Goal: Communication & Community: Connect with others

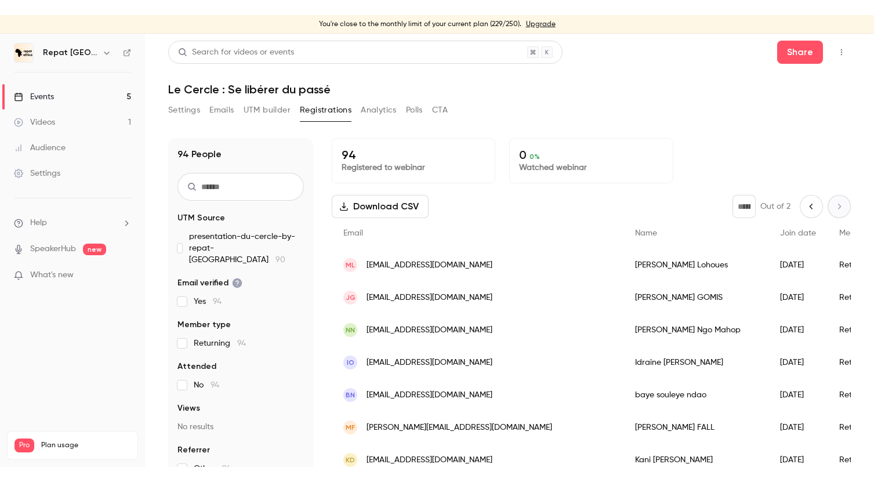
scroll to position [14, 0]
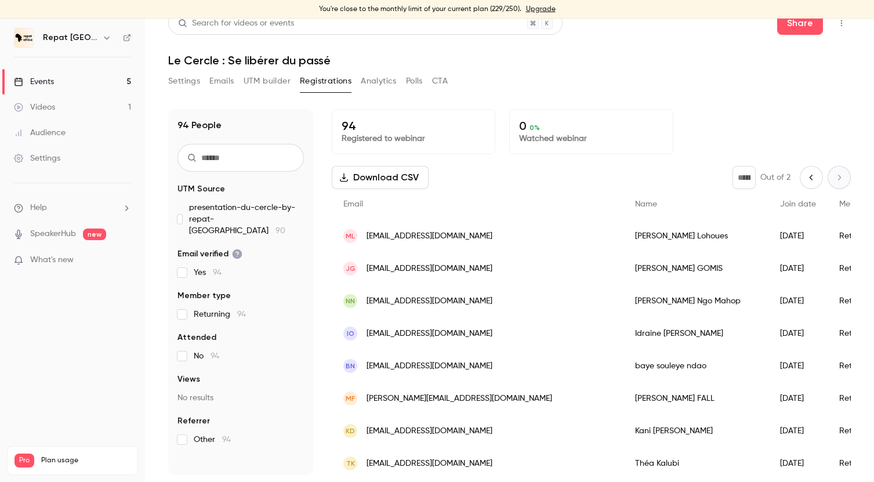
click at [842, 23] on icon "button" at bounding box center [841, 23] width 9 height 8
click at [796, 82] on div "Invite to Studio" at bounding box center [797, 83] width 88 height 12
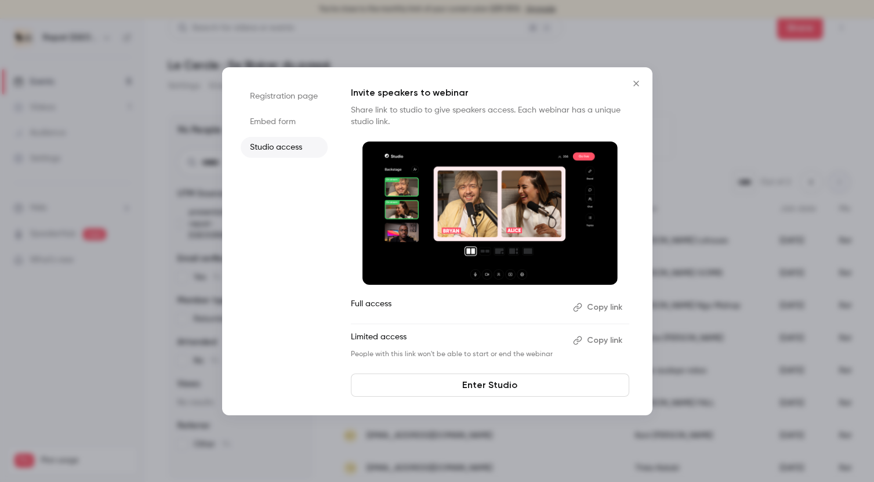
click at [599, 338] on button "Copy link" at bounding box center [598, 340] width 61 height 19
click at [634, 82] on icon "Close" at bounding box center [635, 83] width 5 height 5
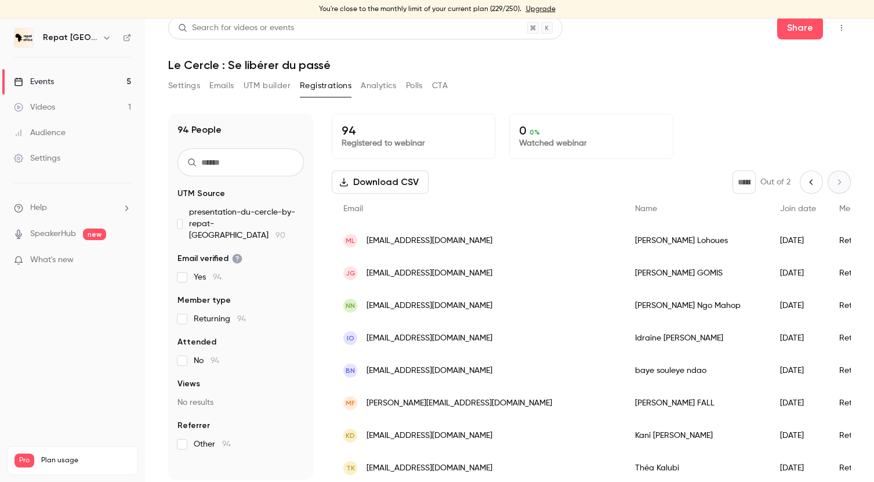
click at [264, 168] on input "text" at bounding box center [240, 162] width 126 height 28
type input "*"
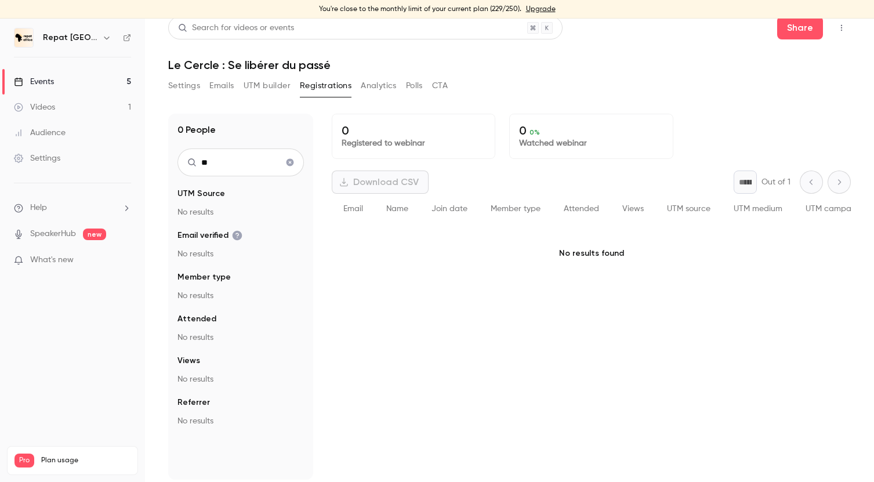
type input "*"
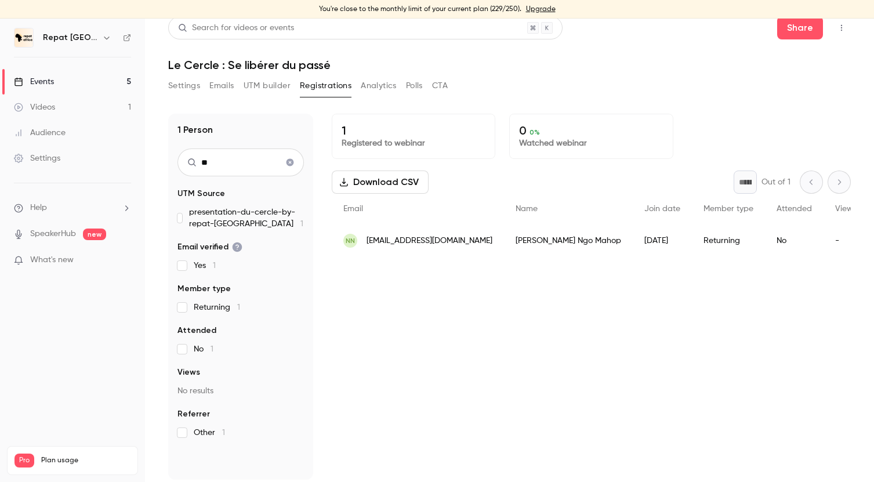
type input "*"
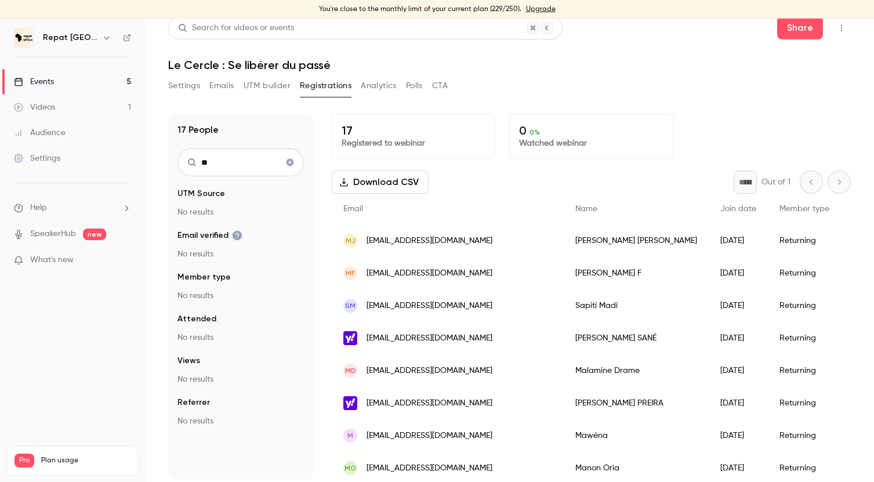
type input "*"
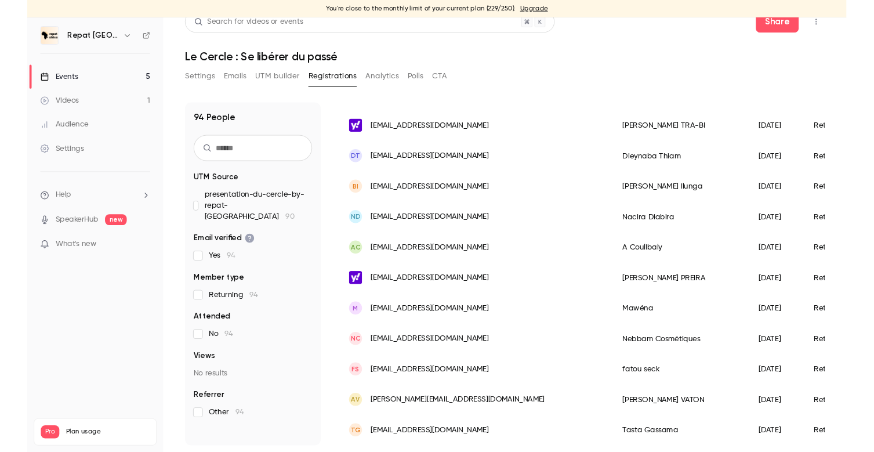
scroll to position [0, 0]
